Goal: Transaction & Acquisition: Purchase product/service

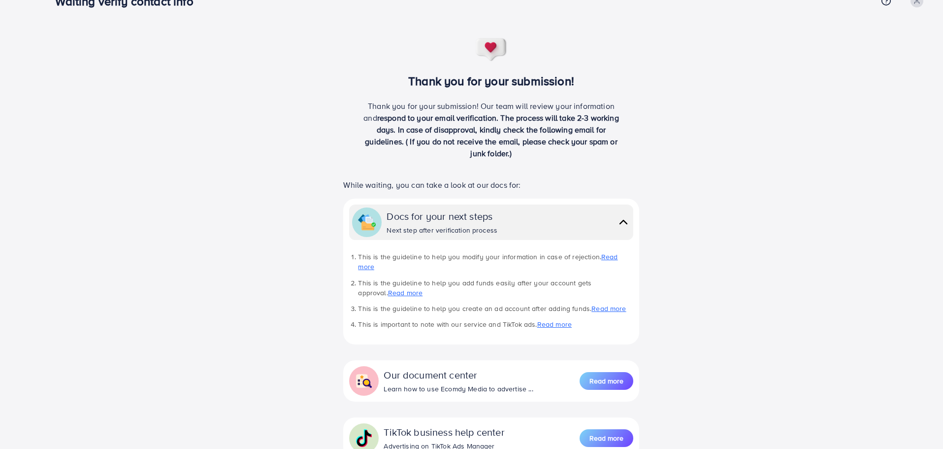
scroll to position [59, 0]
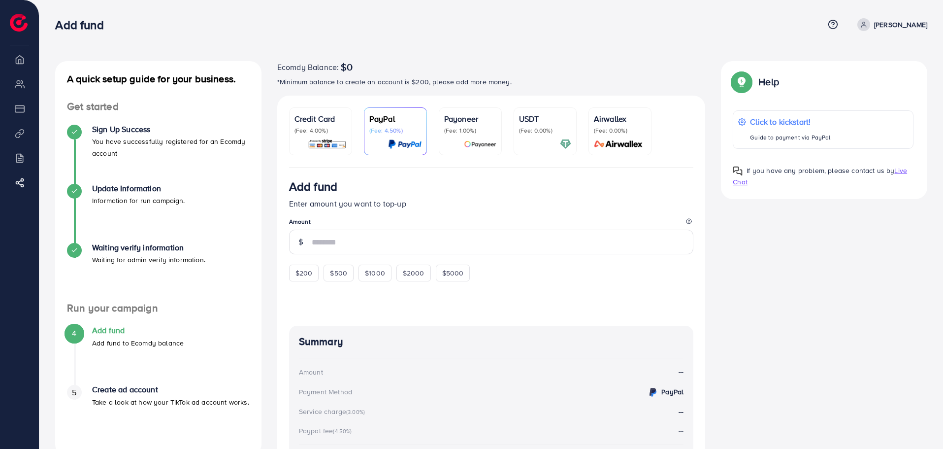
click at [555, 139] on div at bounding box center [545, 143] width 52 height 11
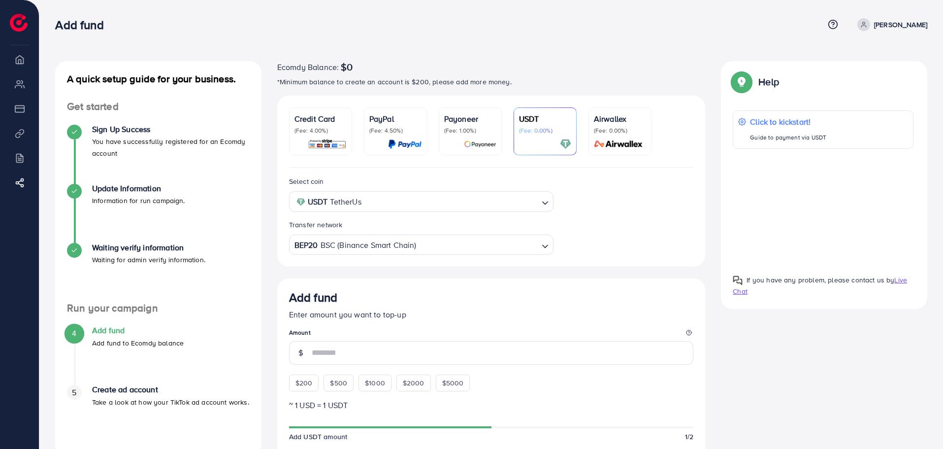
click at [22, 23] on img at bounding box center [19, 23] width 18 height 18
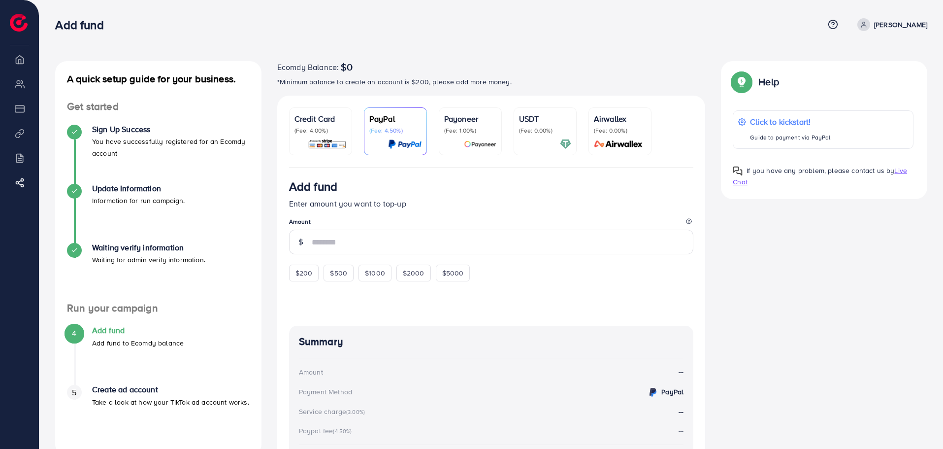
click at [546, 139] on div at bounding box center [545, 143] width 52 height 11
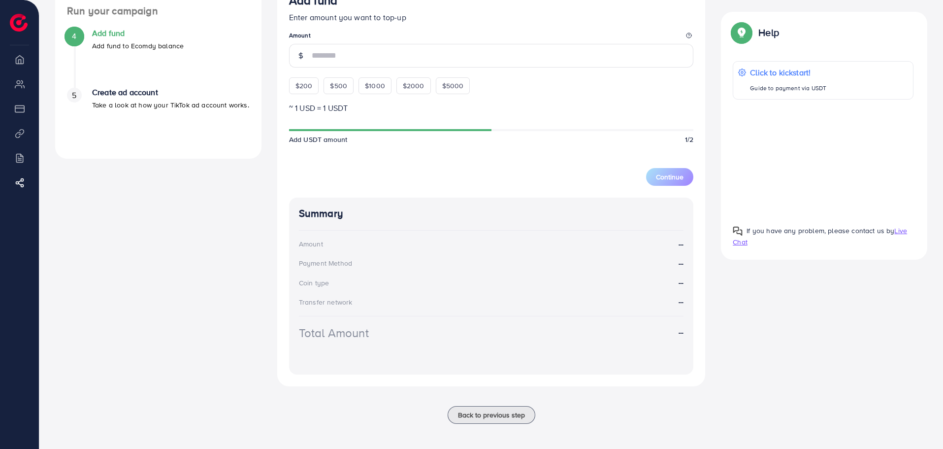
scroll to position [302, 0]
